Goal: Task Accomplishment & Management: Use online tool/utility

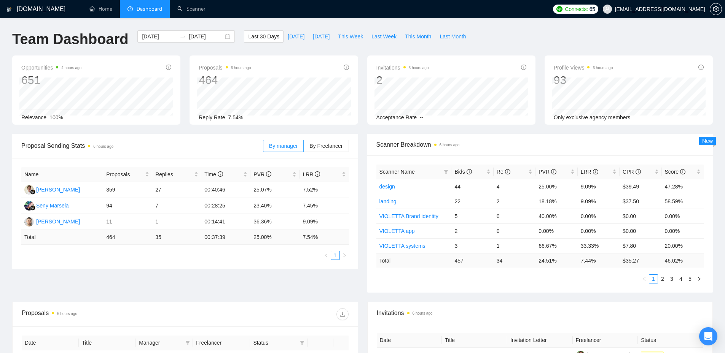
click at [676, 9] on span "[EMAIL_ADDRESS][DOMAIN_NAME]" at bounding box center [660, 9] width 90 height 0
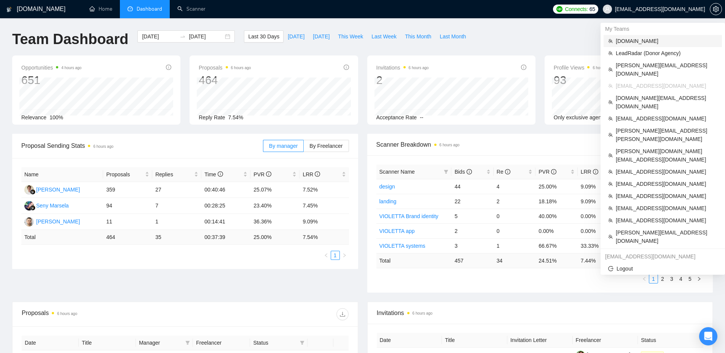
click at [640, 42] on span "[DOMAIN_NAME]" at bounding box center [666, 41] width 102 height 8
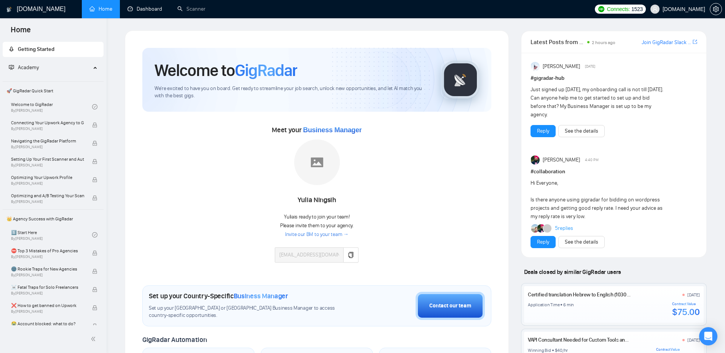
drag, startPoint x: 153, startPoint y: 6, endPoint x: 240, endPoint y: 51, distance: 98.1
click at [153, 6] on link "Dashboard" at bounding box center [144, 9] width 35 height 6
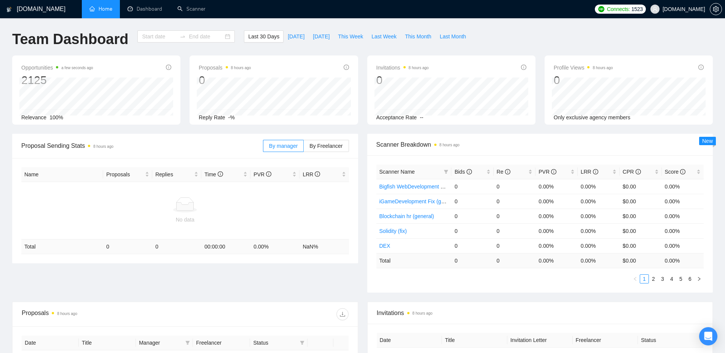
type input "[DATE]"
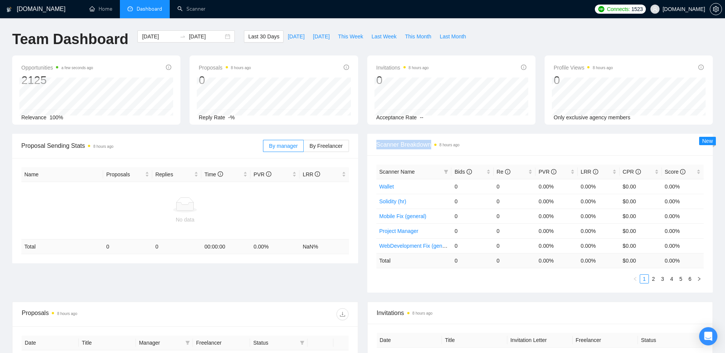
drag, startPoint x: 371, startPoint y: 144, endPoint x: 418, endPoint y: 161, distance: 49.7
click at [428, 149] on div "Scanner Breakdown 8 hours ago" at bounding box center [540, 145] width 346 height 22
click at [188, 6] on link "Scanner" at bounding box center [191, 9] width 28 height 6
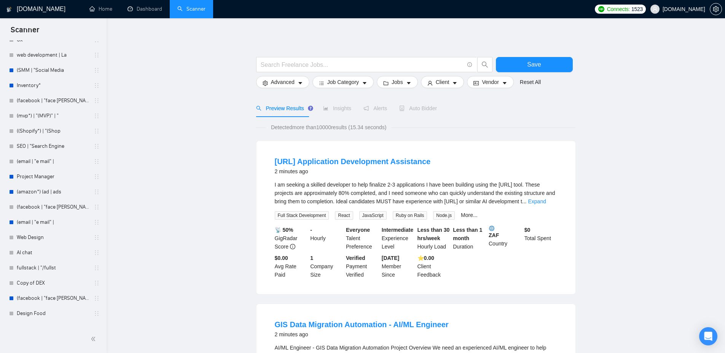
scroll to position [1686, 0]
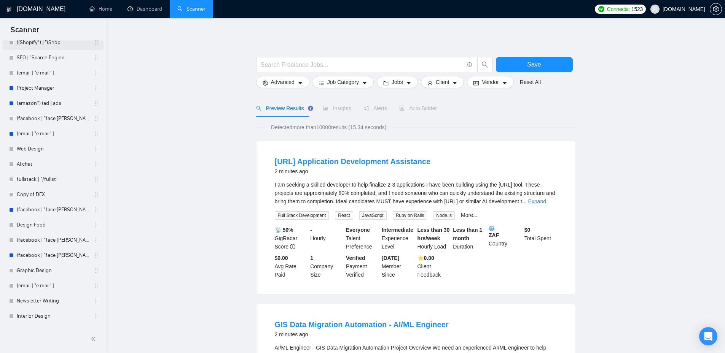
click at [43, 47] on link "((Shopify*) | "(Shop" at bounding box center [53, 42] width 72 height 15
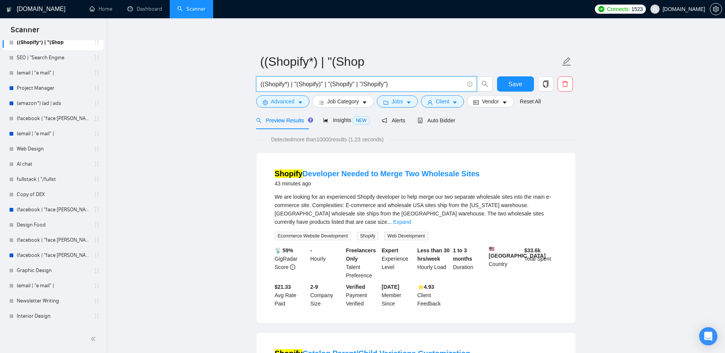
drag, startPoint x: 397, startPoint y: 83, endPoint x: 225, endPoint y: 91, distance: 172.5
click at [303, 99] on button "Advanced" at bounding box center [282, 101] width 53 height 12
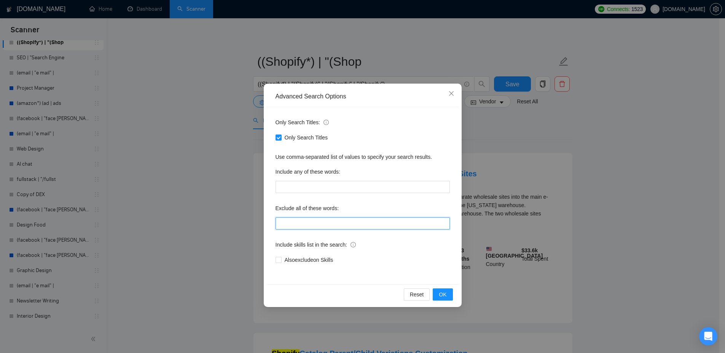
click at [298, 226] on input "text" at bounding box center [362, 224] width 174 height 12
click at [452, 91] on icon "close" at bounding box center [451, 94] width 6 height 6
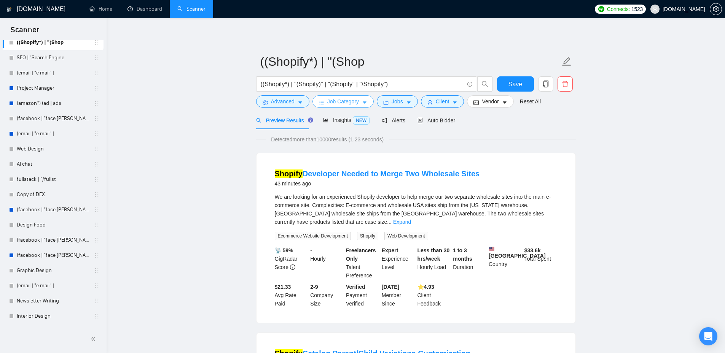
click at [354, 103] on span "Job Category" at bounding box center [343, 101] width 32 height 8
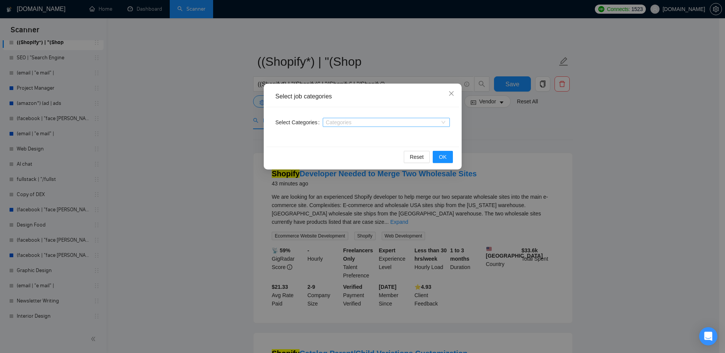
click at [358, 126] on div "Categories" at bounding box center [386, 122] width 127 height 9
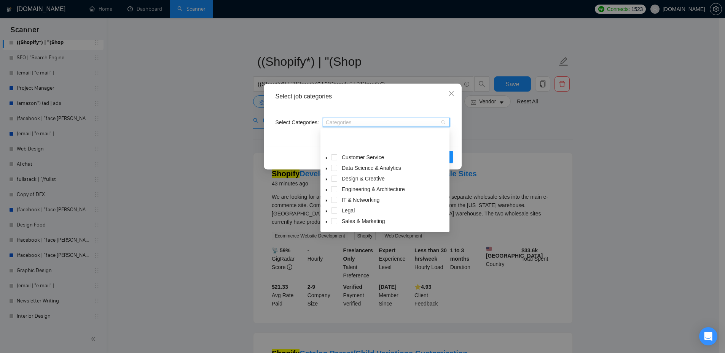
scroll to position [30, 0]
click at [326, 206] on span at bounding box center [326, 202] width 9 height 9
click at [452, 96] on icon "close" at bounding box center [451, 94] width 6 height 6
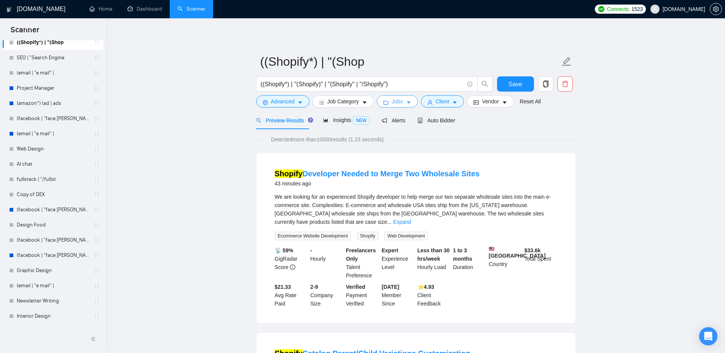
click at [400, 103] on span "Jobs" at bounding box center [396, 101] width 11 height 8
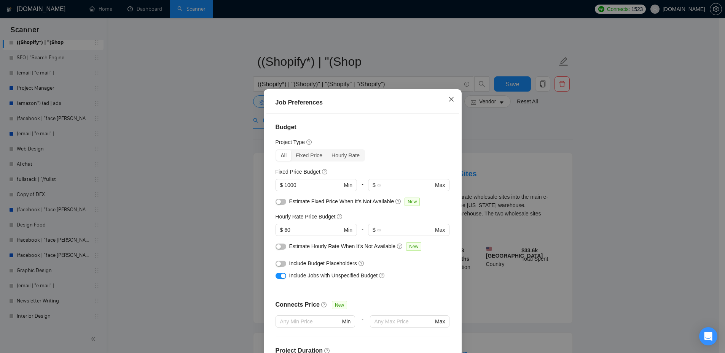
drag, startPoint x: 449, startPoint y: 101, endPoint x: 366, endPoint y: 133, distance: 88.6
click at [449, 100] on icon "close" at bounding box center [451, 99] width 6 height 6
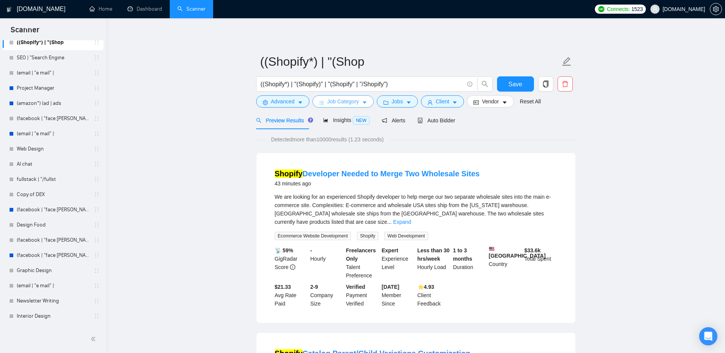
click at [354, 105] on span "Job Category" at bounding box center [343, 101] width 32 height 8
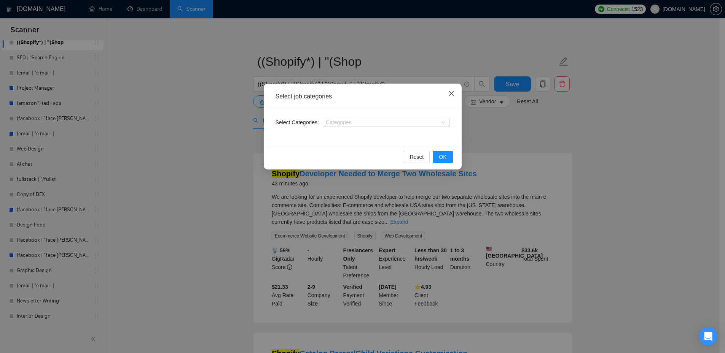
click at [451, 94] on icon "close" at bounding box center [450, 93] width 5 height 5
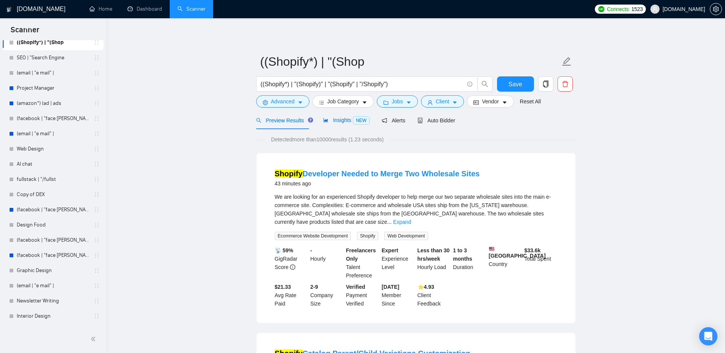
click at [336, 121] on span "Insights NEW" at bounding box center [346, 120] width 46 height 6
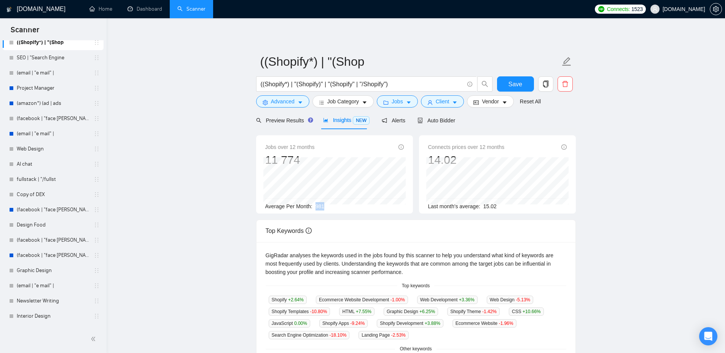
drag, startPoint x: 327, startPoint y: 203, endPoint x: 313, endPoint y: 207, distance: 14.0
click at [313, 207] on div "Average Per Month: 981" at bounding box center [334, 206] width 138 height 8
click at [326, 207] on div "Average Per Month: 981" at bounding box center [334, 206] width 138 height 8
click at [383, 118] on span "Alerts" at bounding box center [393, 121] width 24 height 6
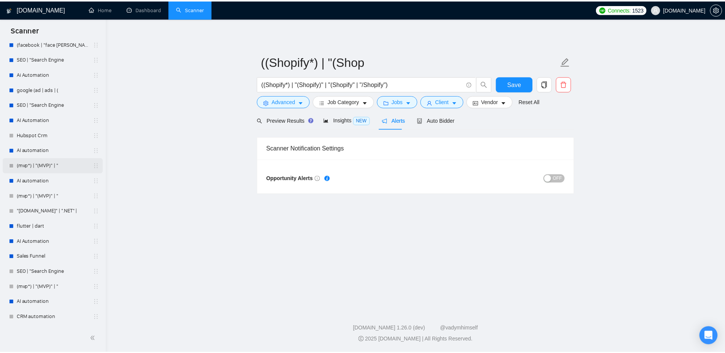
scroll to position [120, 0]
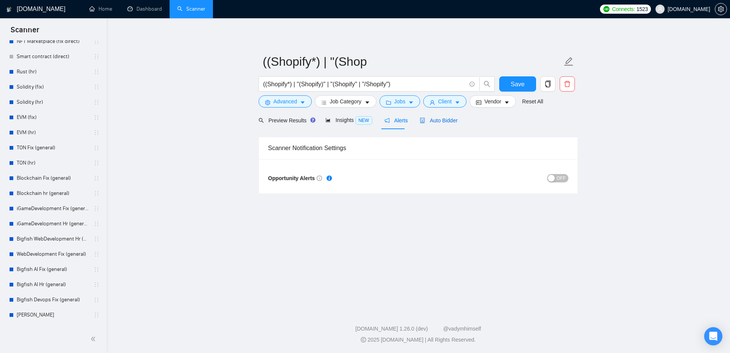
click at [439, 118] on span "Auto Bidder" at bounding box center [439, 121] width 38 height 6
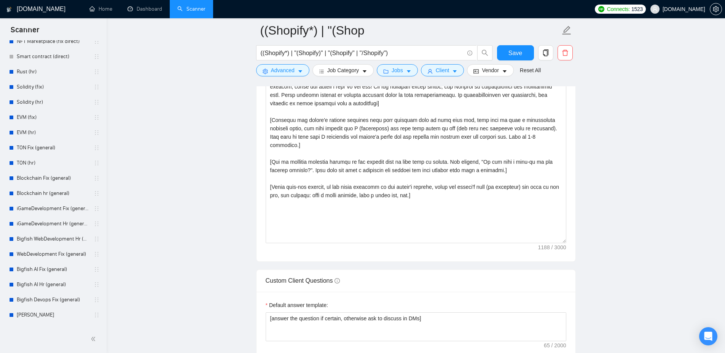
scroll to position [799, 0]
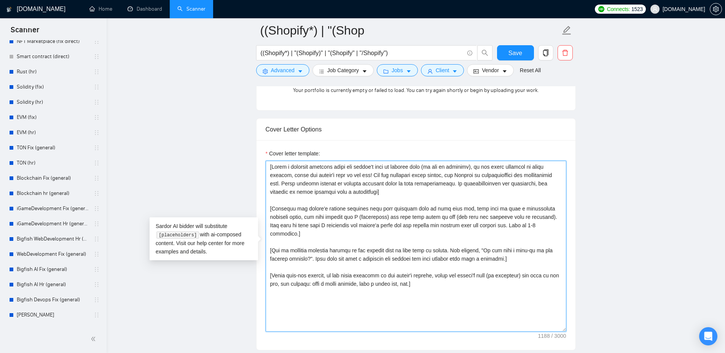
drag, startPoint x: 269, startPoint y: 167, endPoint x: 482, endPoint y: 286, distance: 244.0
click at [482, 286] on textarea "Cover letter template:" at bounding box center [415, 246] width 300 height 171
click at [445, 280] on textarea "Cover letter template:" at bounding box center [415, 246] width 300 height 171
drag, startPoint x: 437, startPoint y: 277, endPoint x: 269, endPoint y: 159, distance: 205.0
click at [268, 161] on textarea "Cover letter template:" at bounding box center [415, 246] width 300 height 171
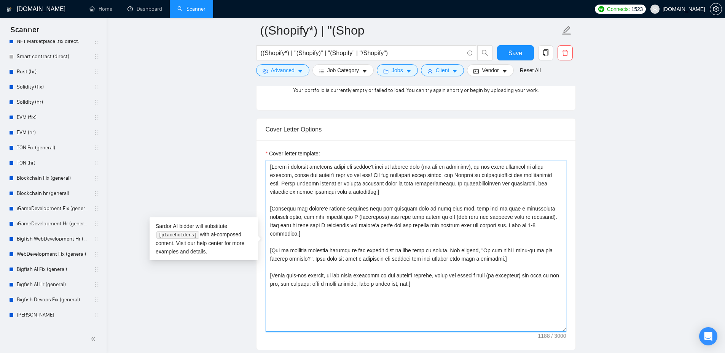
click at [272, 165] on textarea "Cover letter template:" at bounding box center [415, 246] width 300 height 171
drag, startPoint x: 272, startPoint y: 164, endPoint x: 380, endPoint y: 190, distance: 111.0
click at [380, 190] on textarea "Cover letter template:" at bounding box center [415, 246] width 300 height 171
click at [302, 173] on textarea "Cover letter template:" at bounding box center [415, 246] width 300 height 171
drag, startPoint x: 272, startPoint y: 208, endPoint x: 518, endPoint y: 224, distance: 247.0
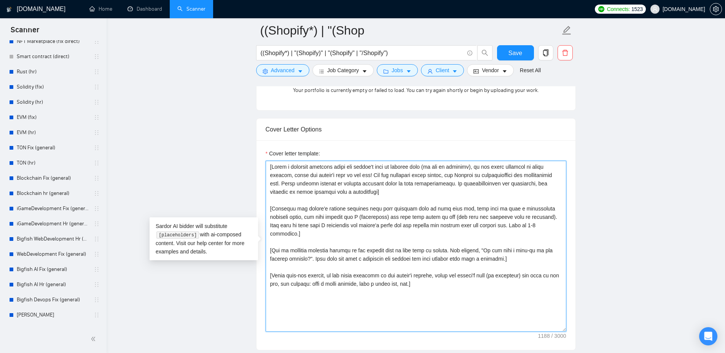
click at [518, 224] on textarea "Cover letter template:" at bounding box center [415, 246] width 300 height 171
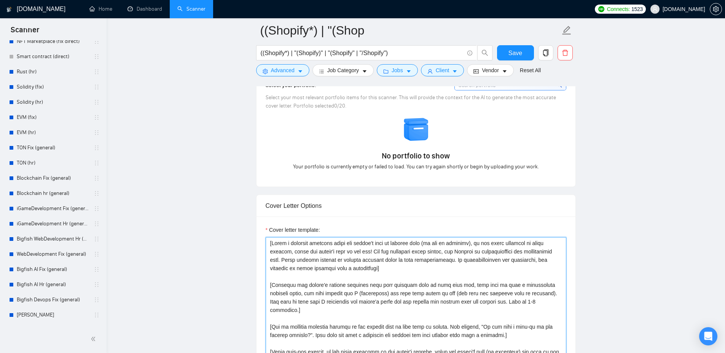
scroll to position [811, 0]
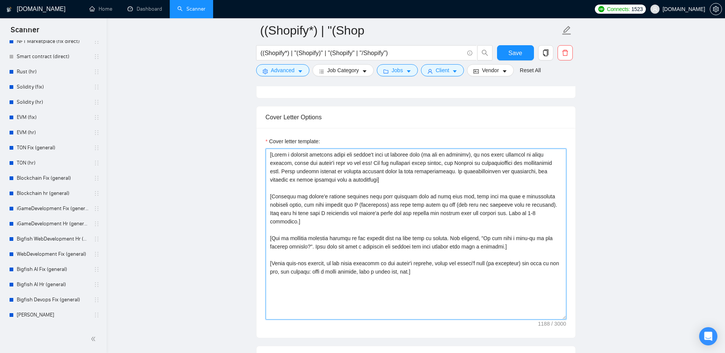
click at [433, 260] on textarea "Cover letter template:" at bounding box center [415, 234] width 300 height 171
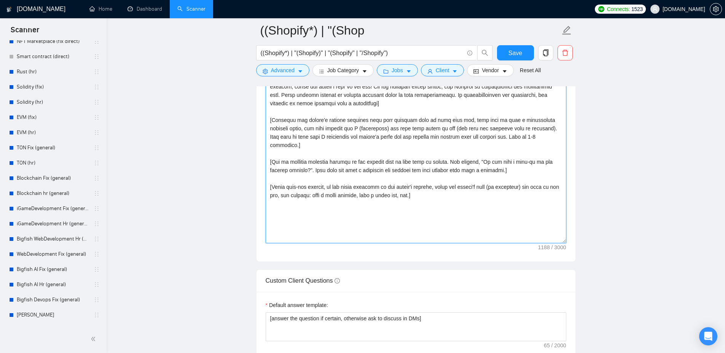
scroll to position [976, 0]
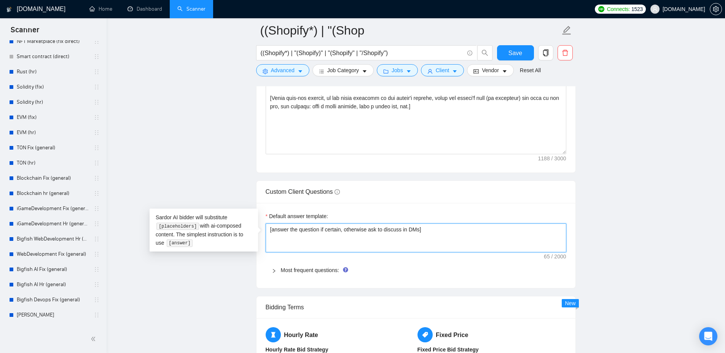
drag, startPoint x: 347, startPoint y: 230, endPoint x: 269, endPoint y: 230, distance: 78.4
click at [269, 230] on textarea "[answer the question if certain, otherwise ask to discuss in DMs]" at bounding box center [415, 238] width 300 height 29
click at [424, 232] on textarea "[answer the question if certain, otherwise ask to discuss in DMs]" at bounding box center [415, 238] width 300 height 29
click at [423, 230] on textarea "[answer the question if certain, otherwise ask to discuss in DMs]" at bounding box center [415, 238] width 300 height 29
drag, startPoint x: 424, startPoint y: 229, endPoint x: 264, endPoint y: 239, distance: 160.4
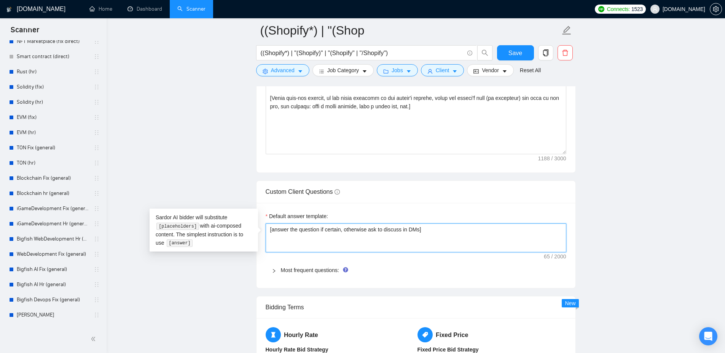
click at [264, 238] on div "Default answer template: [answer the question if certain, otherwise ask to disc…" at bounding box center [415, 245] width 319 height 85
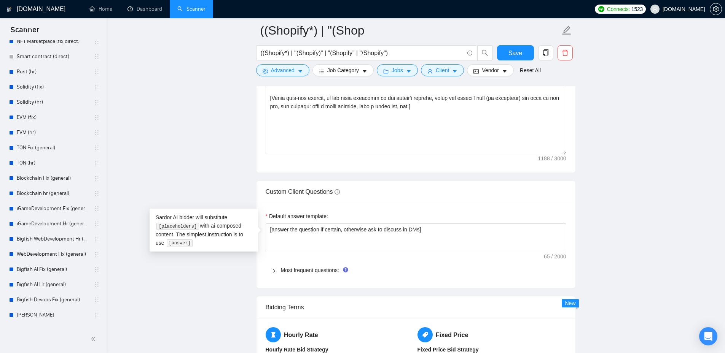
click at [454, 205] on div "Default answer template: [answer the question if certain, otherwise ask to disc…" at bounding box center [415, 245] width 319 height 85
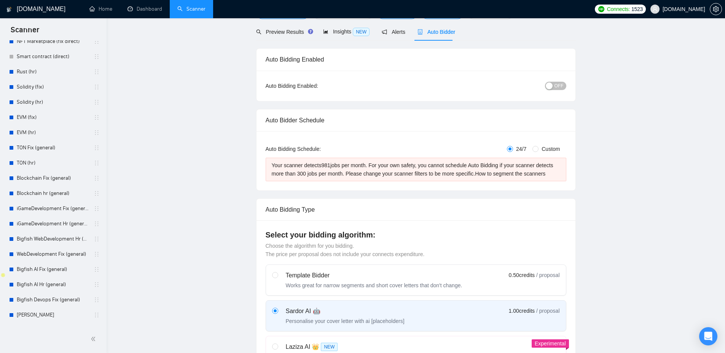
scroll to position [0, 0]
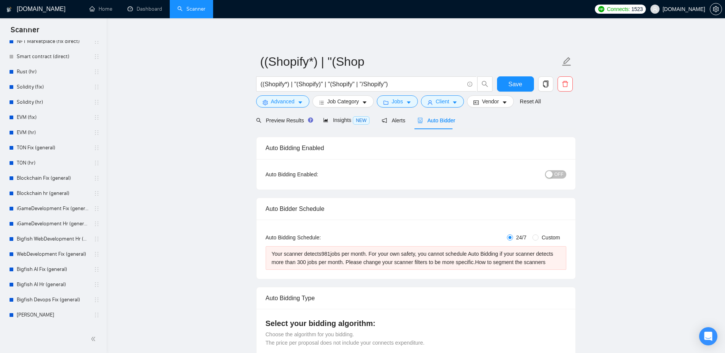
click at [680, 9] on span "[DOMAIN_NAME]" at bounding box center [683, 9] width 43 height 0
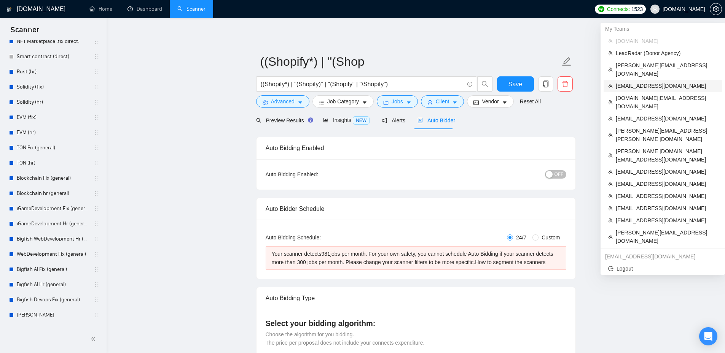
click at [647, 82] on span "[EMAIL_ADDRESS][DOMAIN_NAME]" at bounding box center [666, 86] width 102 height 8
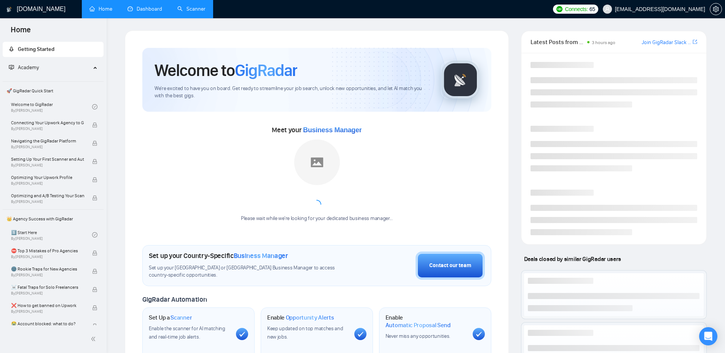
click at [144, 6] on link "Dashboard" at bounding box center [144, 9] width 35 height 6
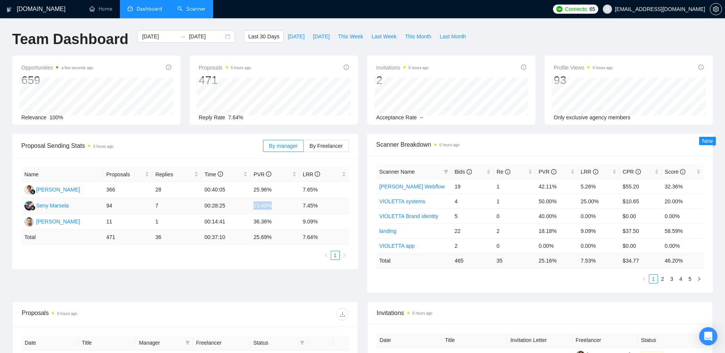
drag, startPoint x: 250, startPoint y: 208, endPoint x: 277, endPoint y: 202, distance: 27.3
click at [277, 202] on td "23.40%" at bounding box center [274, 206] width 49 height 16
click at [415, 38] on span "This Month" at bounding box center [418, 36] width 26 height 8
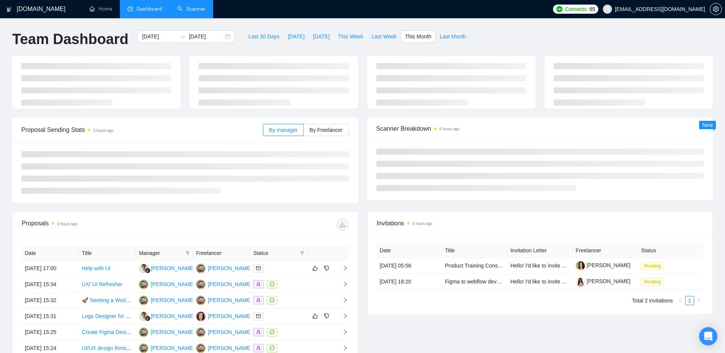
type input "[DATE]"
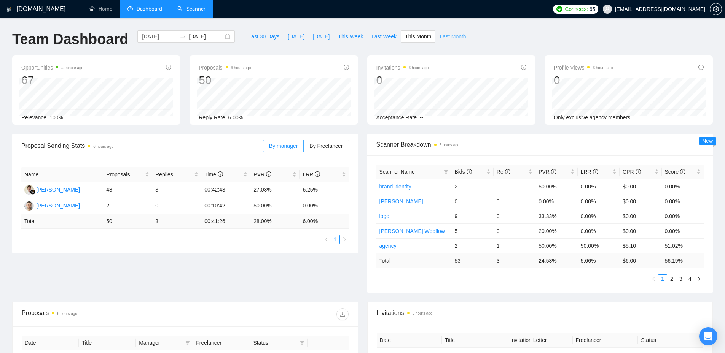
click at [447, 33] on span "Last Month" at bounding box center [452, 36] width 26 height 8
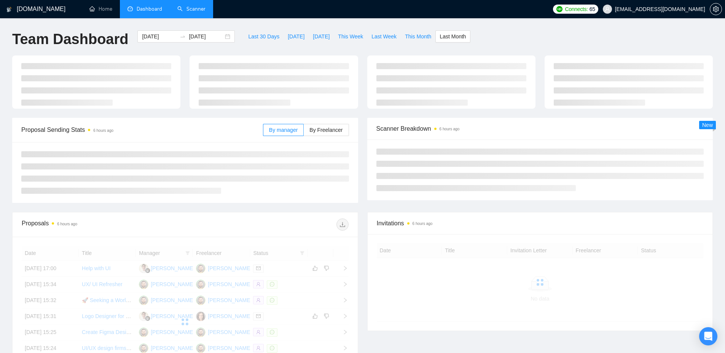
type input "[DATE]"
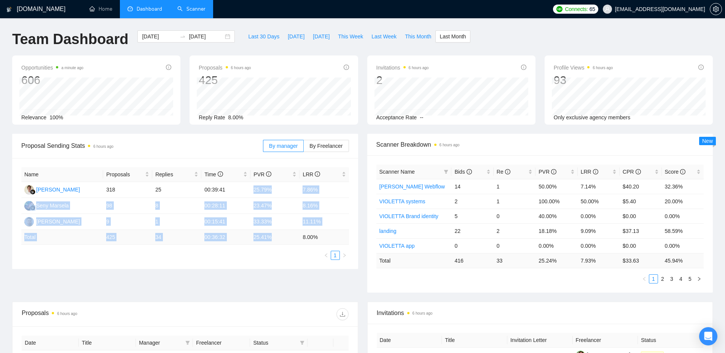
drag, startPoint x: 248, startPoint y: 186, endPoint x: 270, endPoint y: 241, distance: 58.7
click at [270, 241] on table "Name Proposals Replies Time PVR LRR [PERSON_NAME] 318 25 00:39:41 25.79% 7.86% …" at bounding box center [184, 206] width 327 height 78
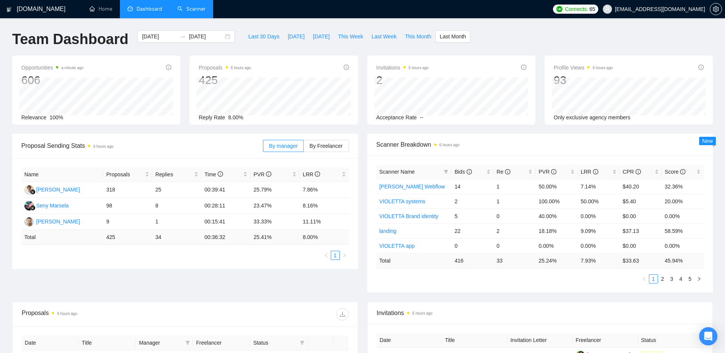
click at [261, 258] on ul "1" at bounding box center [184, 255] width 327 height 9
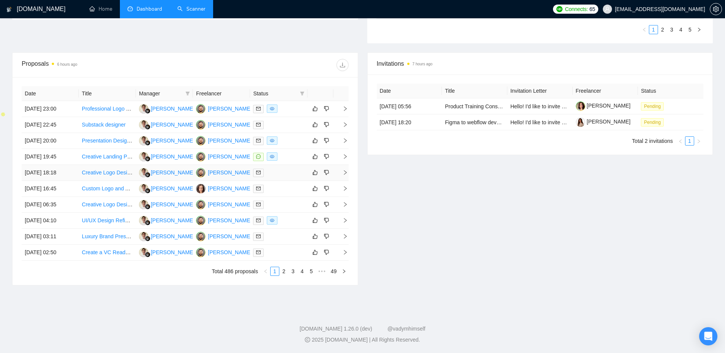
click at [266, 173] on link at bounding box center [260, 172] width 14 height 9
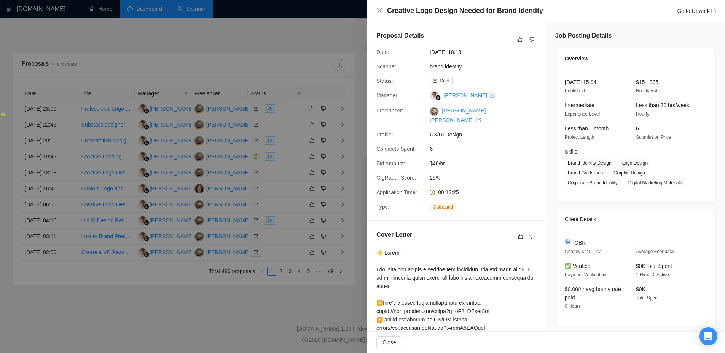
scroll to position [161, 0]
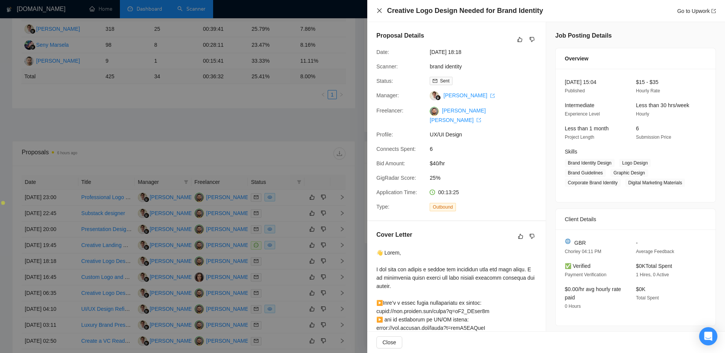
click at [380, 10] on icon "close" at bounding box center [379, 10] width 5 height 5
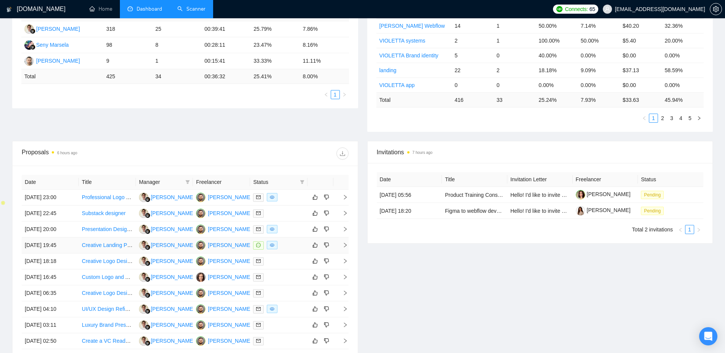
scroll to position [0, 0]
